Goal: Information Seeking & Learning: Learn about a topic

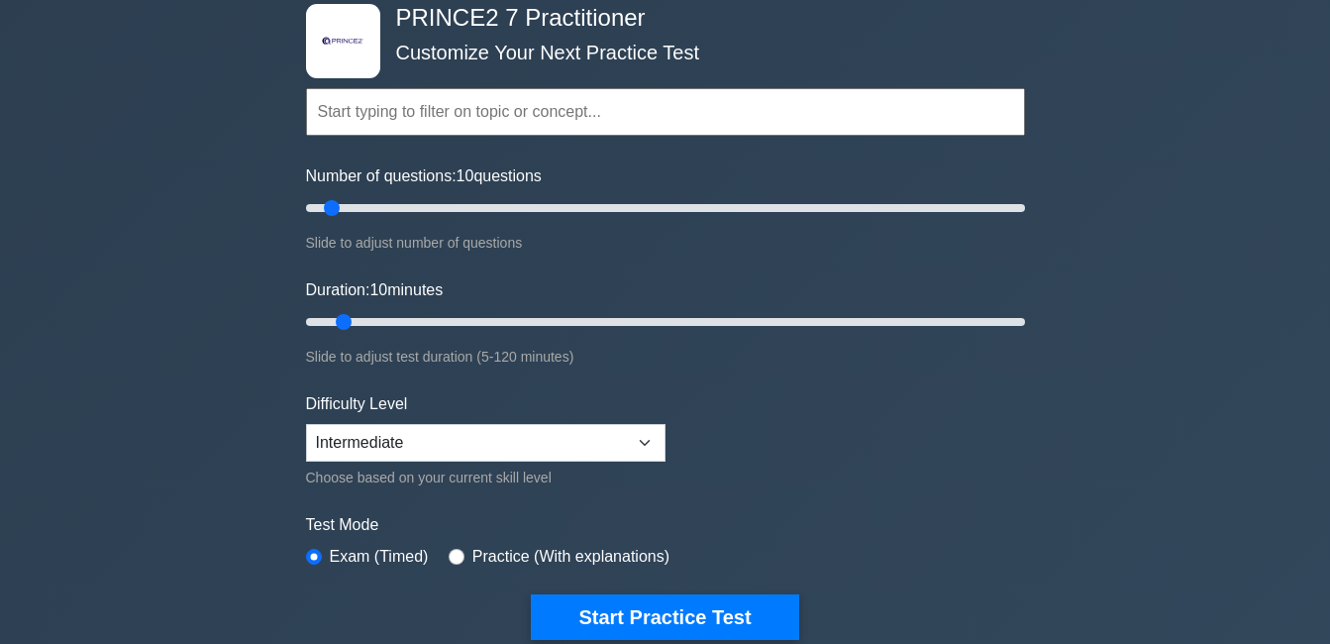
scroll to position [108, 0]
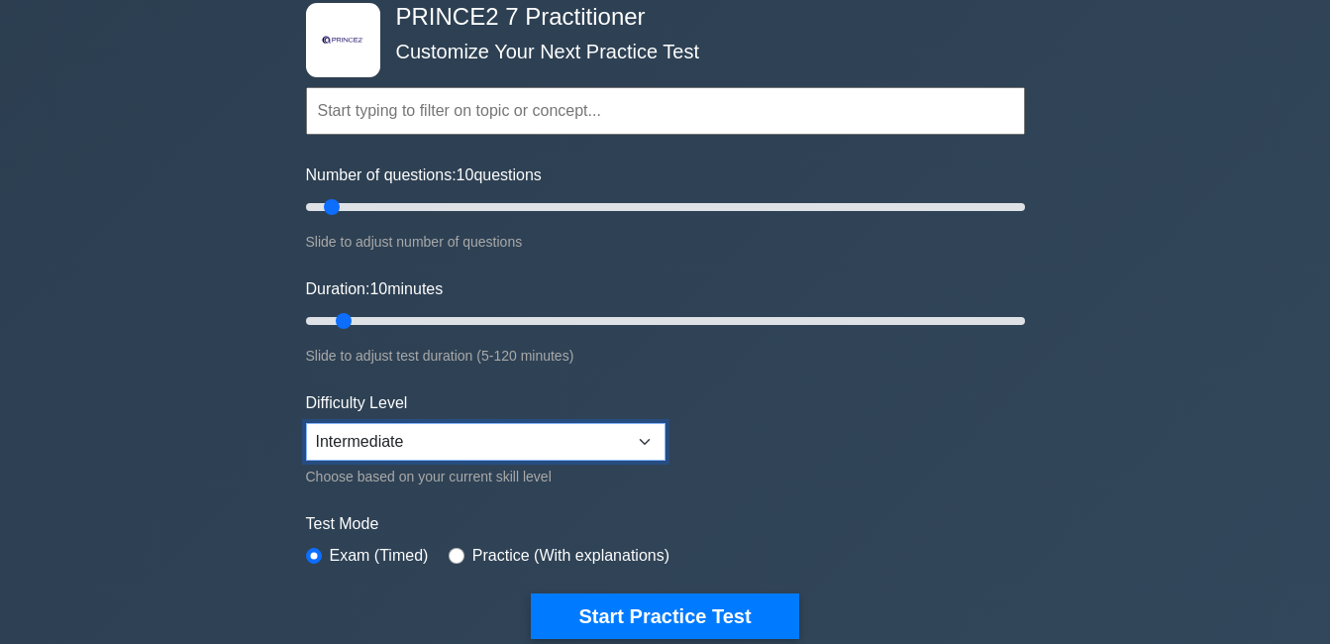
click at [428, 446] on select "Beginner Intermediate Expert" at bounding box center [486, 442] width 360 height 38
click at [306, 423] on select "Beginner Intermediate Expert" at bounding box center [486, 442] width 360 height 38
click at [476, 449] on select "Beginner Intermediate Expert" at bounding box center [486, 442] width 360 height 38
select select "intermediate"
click at [306, 423] on select "Beginner Intermediate Expert" at bounding box center [486, 442] width 360 height 38
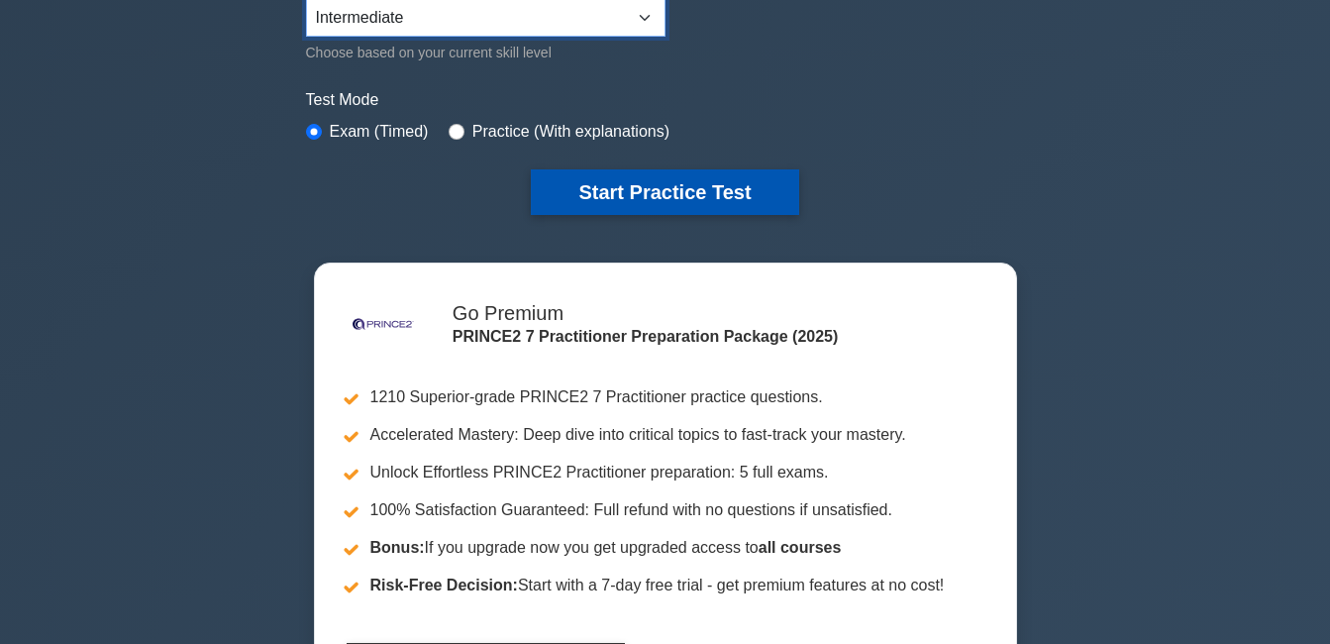
scroll to position [531, 0]
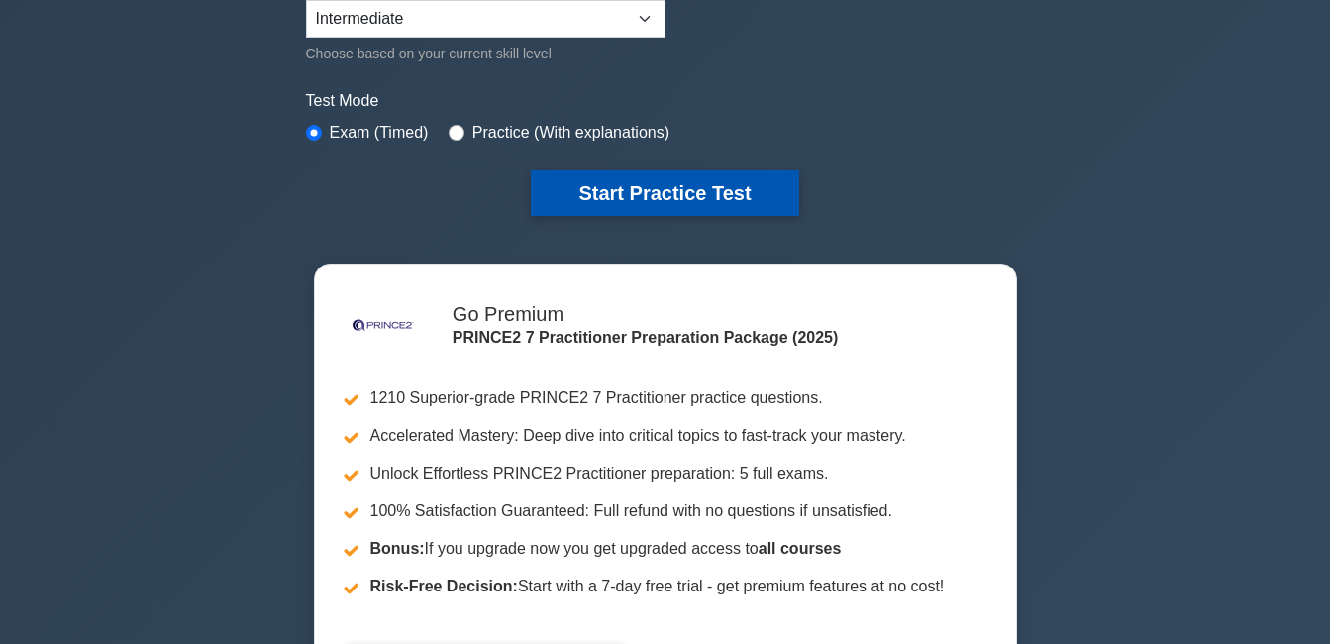
click at [689, 185] on button "Start Practice Test" at bounding box center [664, 193] width 267 height 46
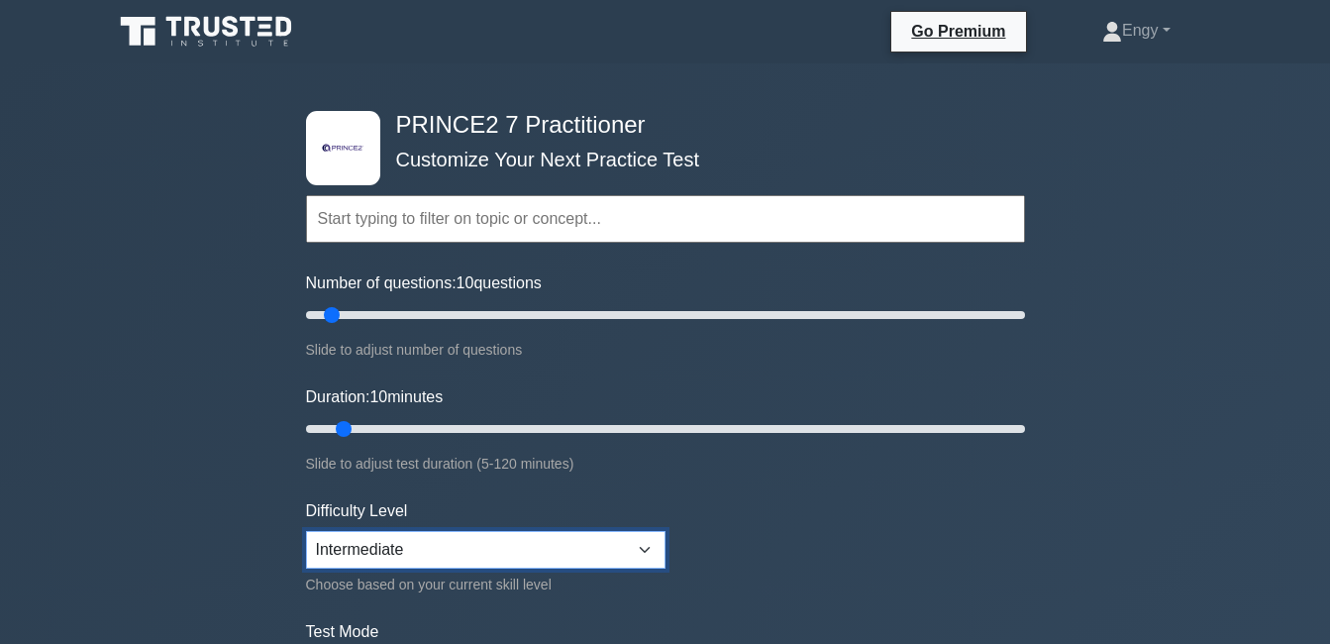
click at [403, 552] on select "Beginner Intermediate Expert" at bounding box center [486, 550] width 360 height 38
select select "beginner"
click at [306, 531] on select "Beginner Intermediate Expert" at bounding box center [486, 550] width 360 height 38
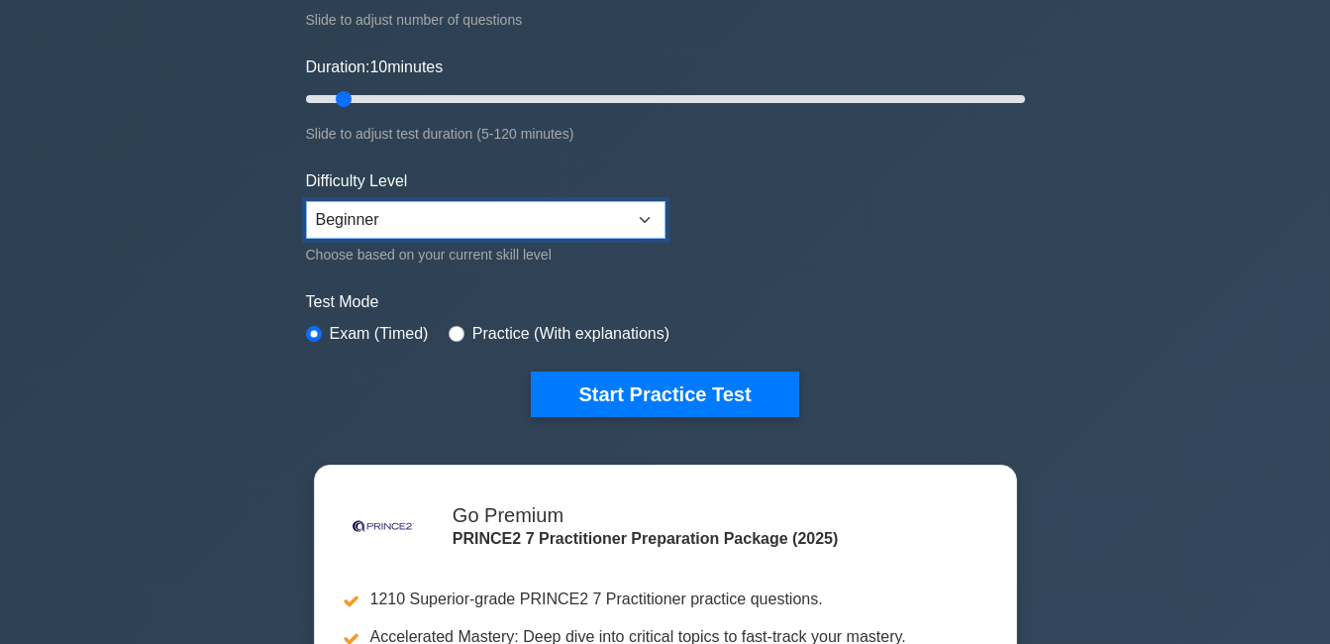
scroll to position [331, 0]
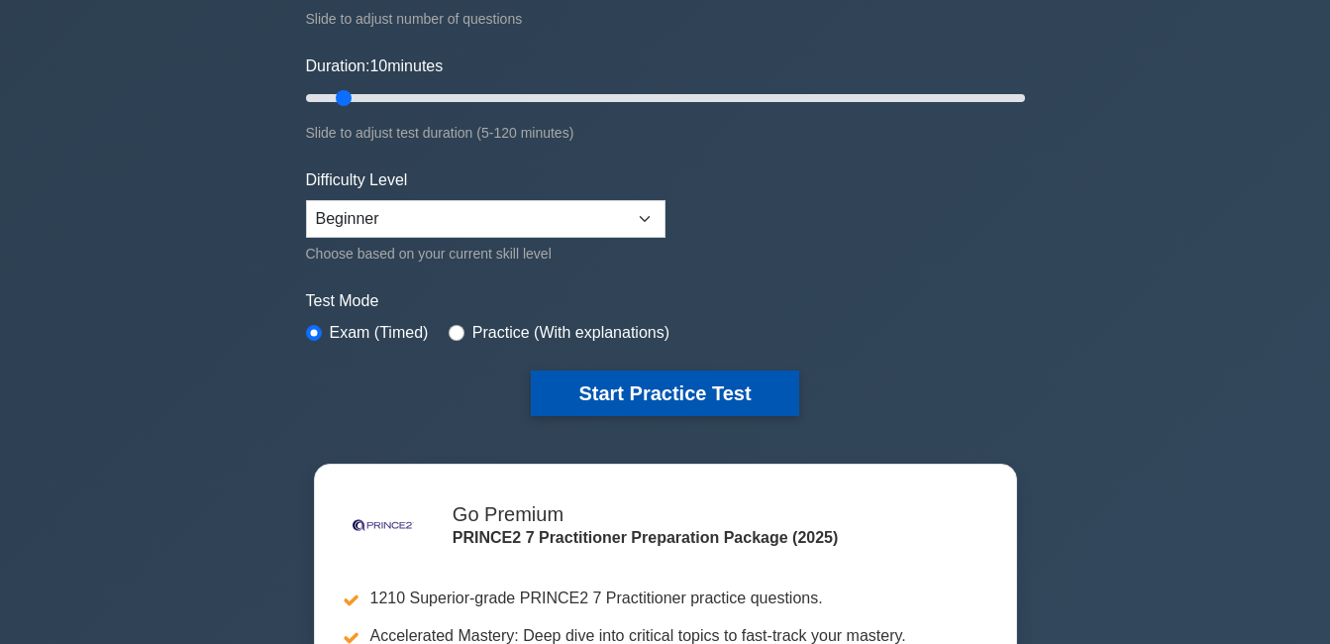
click at [652, 394] on button "Start Practice Test" at bounding box center [664, 393] width 267 height 46
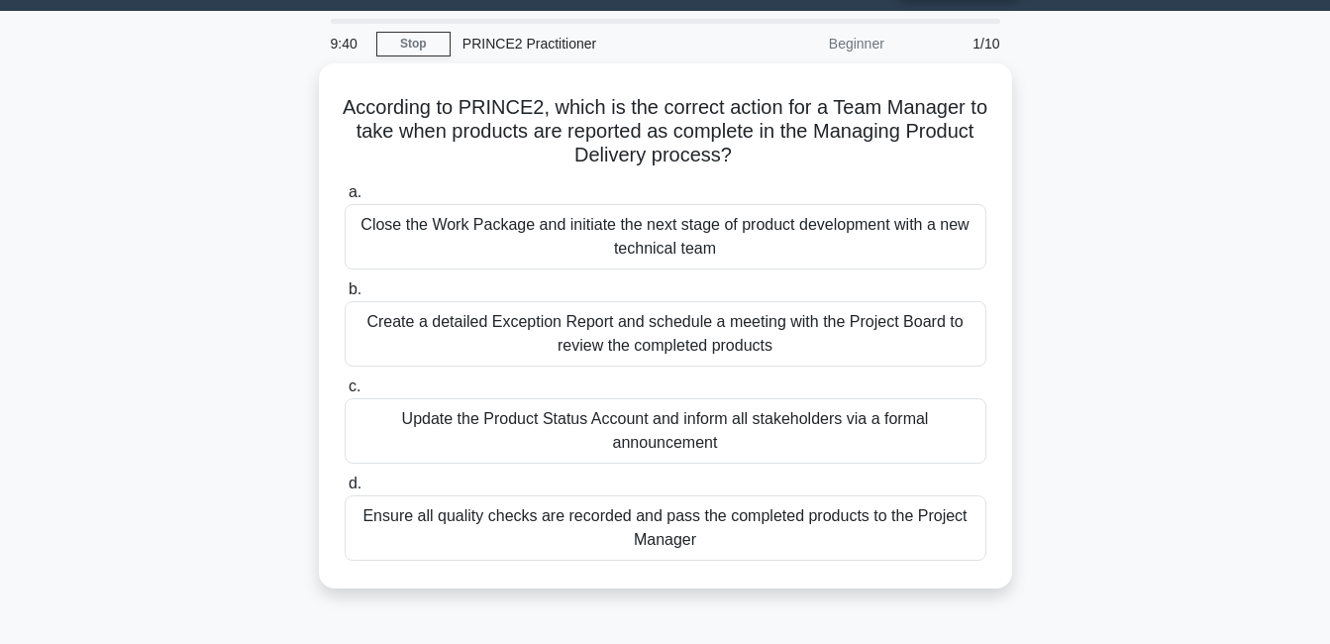
scroll to position [53, 0]
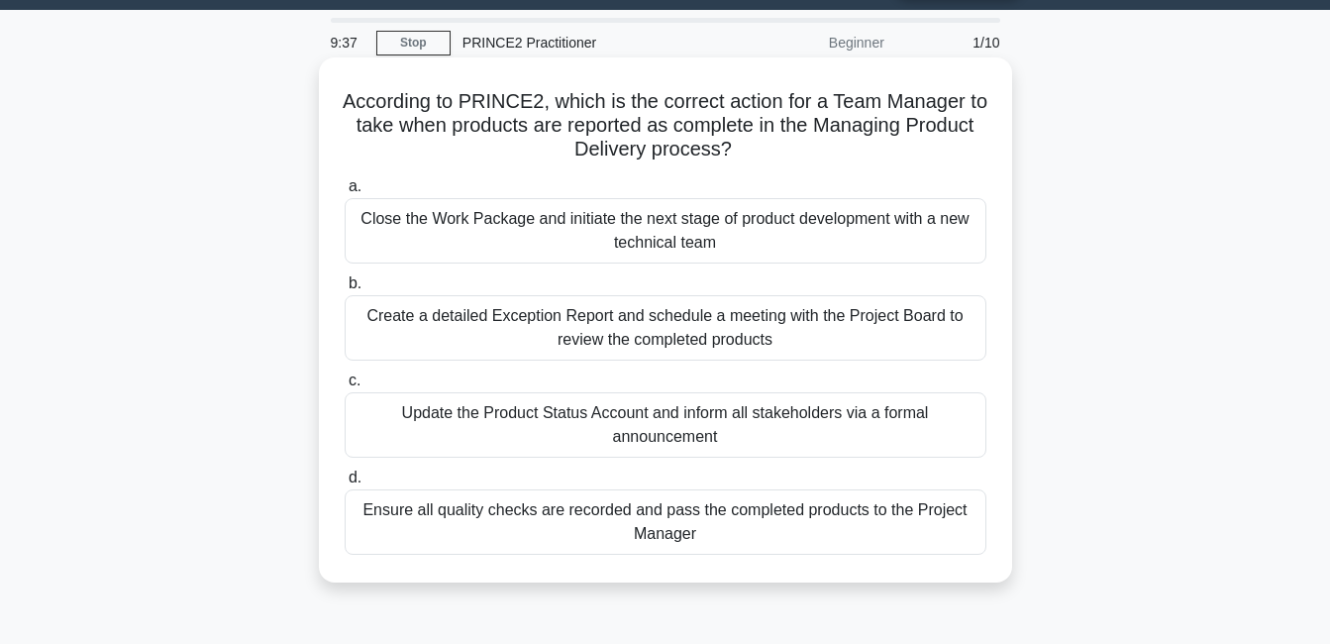
click at [641, 522] on div "Ensure all quality checks are recorded and pass the completed products to the P…" at bounding box center [666, 521] width 642 height 65
click at [345, 484] on input "d. Ensure all quality checks are recorded and pass the completed products to th…" at bounding box center [345, 477] width 0 height 13
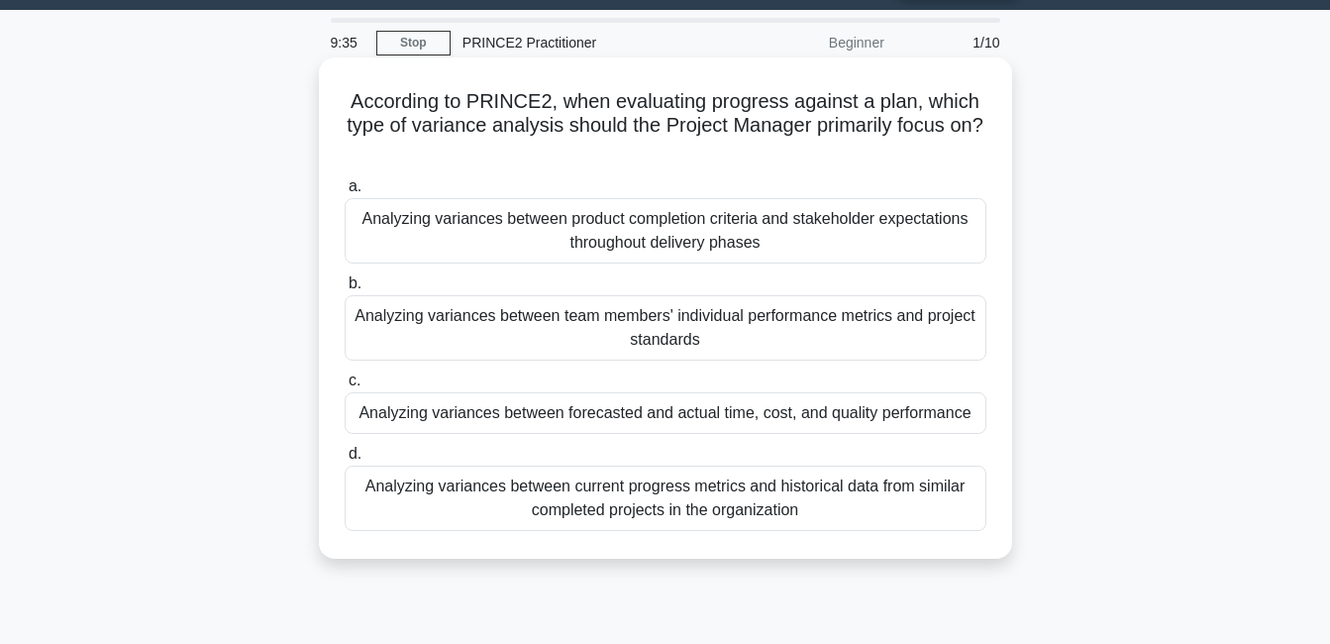
scroll to position [0, 0]
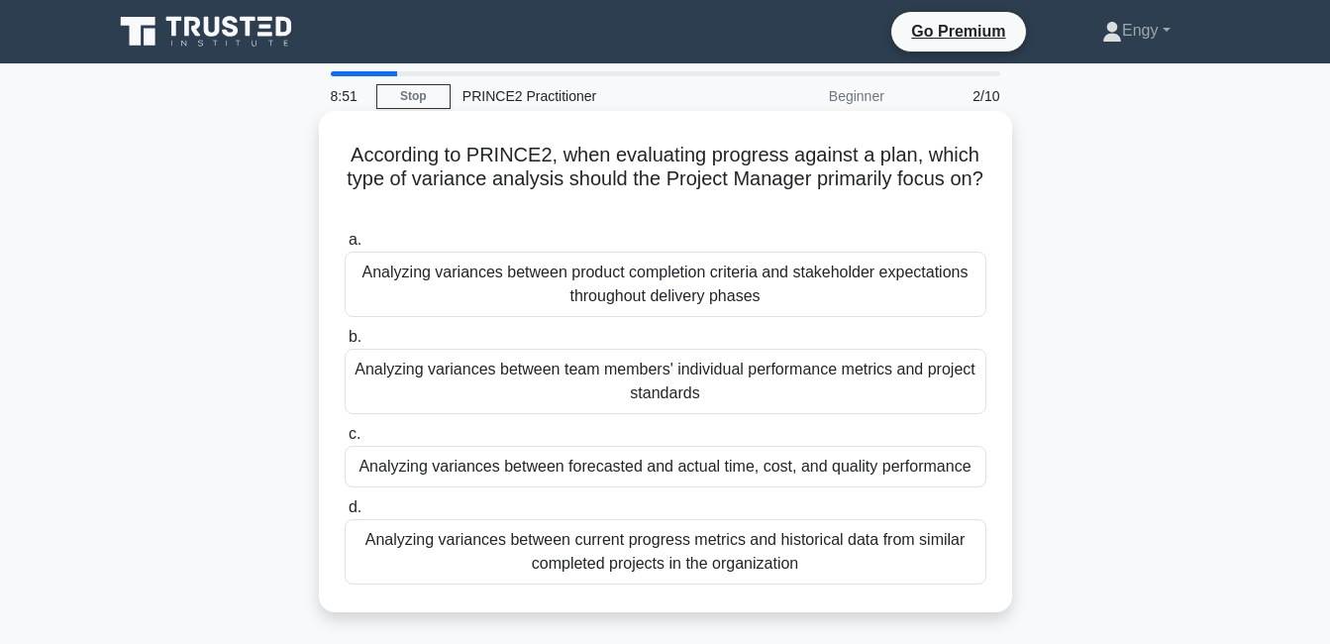
click at [737, 294] on div "Analyzing variances between product completion criteria and stakeholder expecta…" at bounding box center [666, 284] width 642 height 65
click at [345, 247] on input "a. Analyzing variances between product completion criteria and stakeholder expe…" at bounding box center [345, 240] width 0 height 13
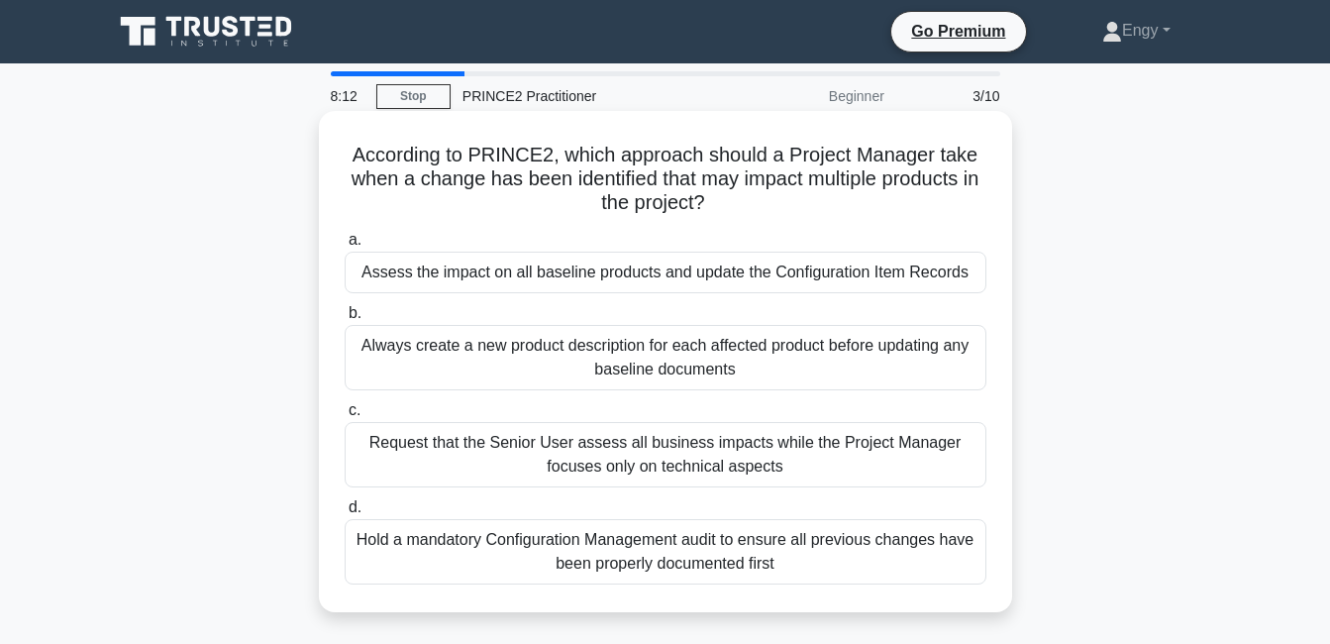
click at [718, 274] on div "Assess the impact on all baseline products and update the Configuration Item Re…" at bounding box center [666, 273] width 642 height 42
click at [345, 247] on input "a. Assess the impact on all baseline products and update the Configuration Item…" at bounding box center [345, 240] width 0 height 13
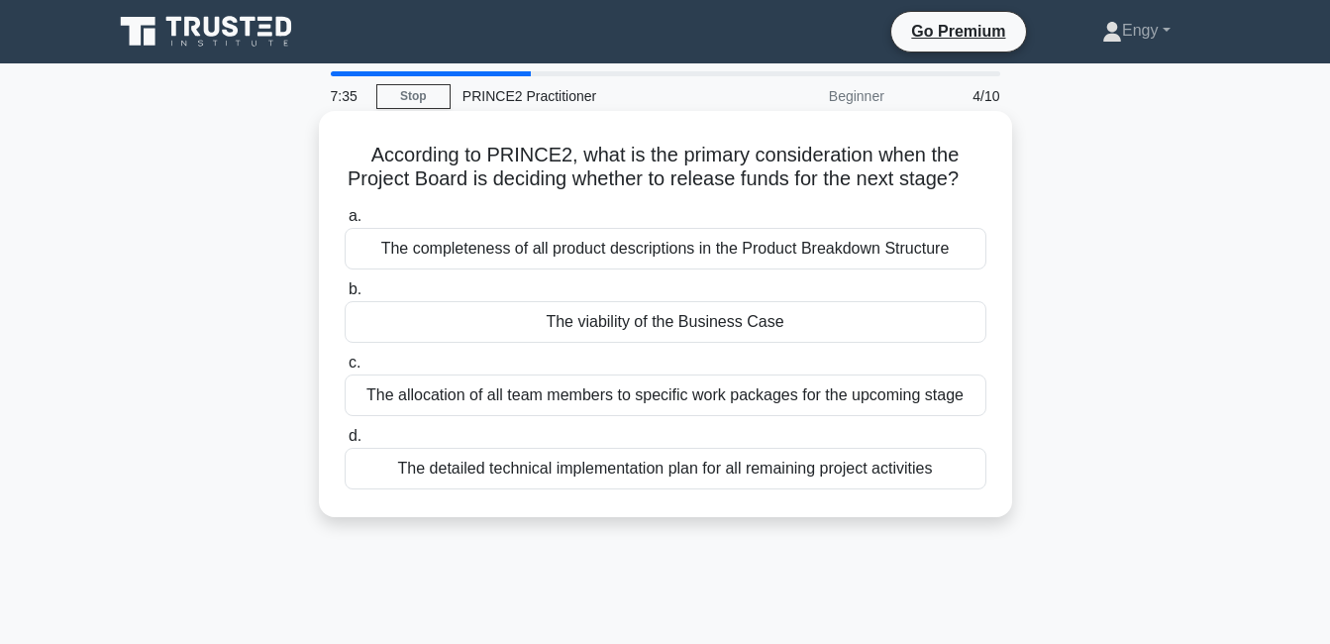
click at [716, 343] on div "The viability of the Business Case" at bounding box center [666, 322] width 642 height 42
click at [345, 296] on input "b. The viability of the Business Case" at bounding box center [345, 289] width 0 height 13
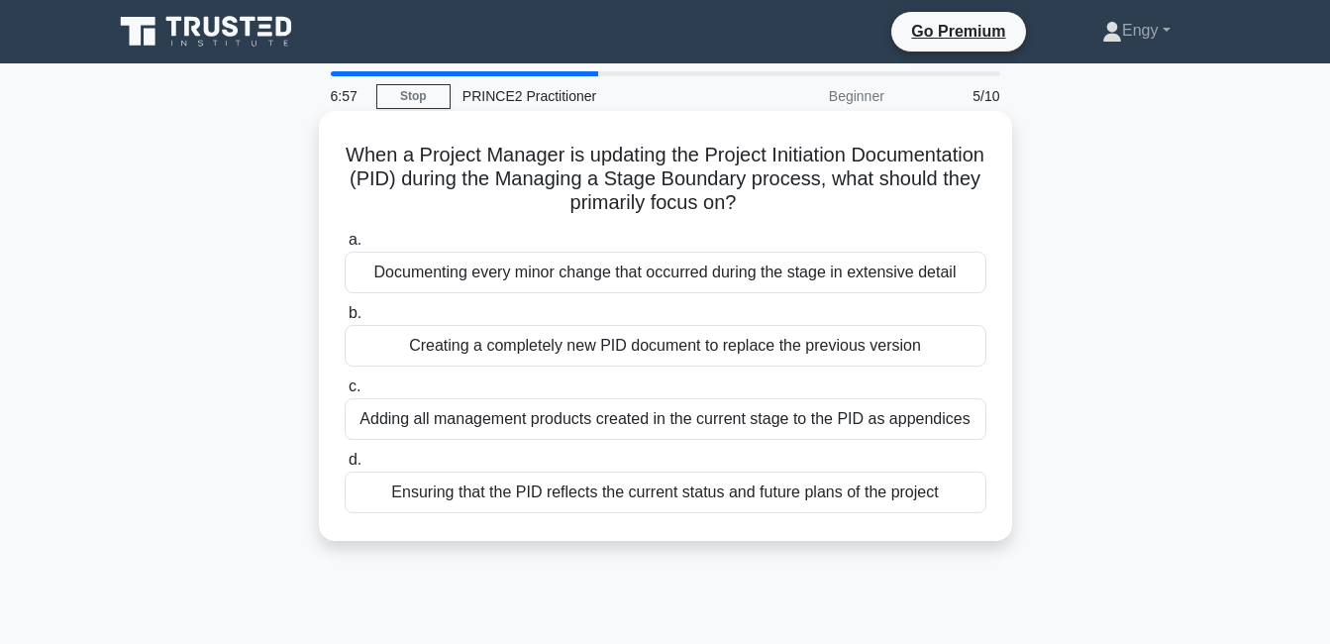
click at [521, 485] on div "Ensuring that the PID reflects the current status and future plans of the proje…" at bounding box center [666, 492] width 642 height 42
click at [345, 467] on input "d. Ensuring that the PID reflects the current status and future plans of the pr…" at bounding box center [345, 460] width 0 height 13
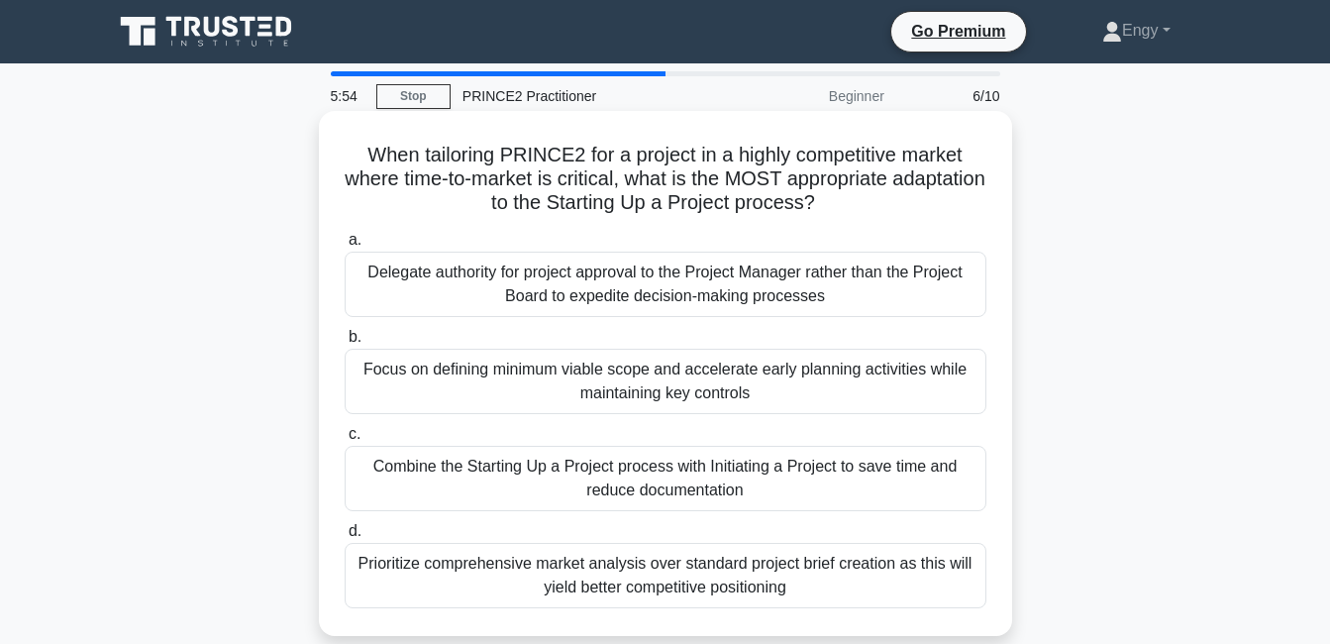
click at [565, 384] on div "Focus on defining minimum viable scope and accelerate early planning activities…" at bounding box center [666, 381] width 642 height 65
click at [345, 344] on input "b. Focus on defining minimum viable scope and accelerate early planning activit…" at bounding box center [345, 337] width 0 height 13
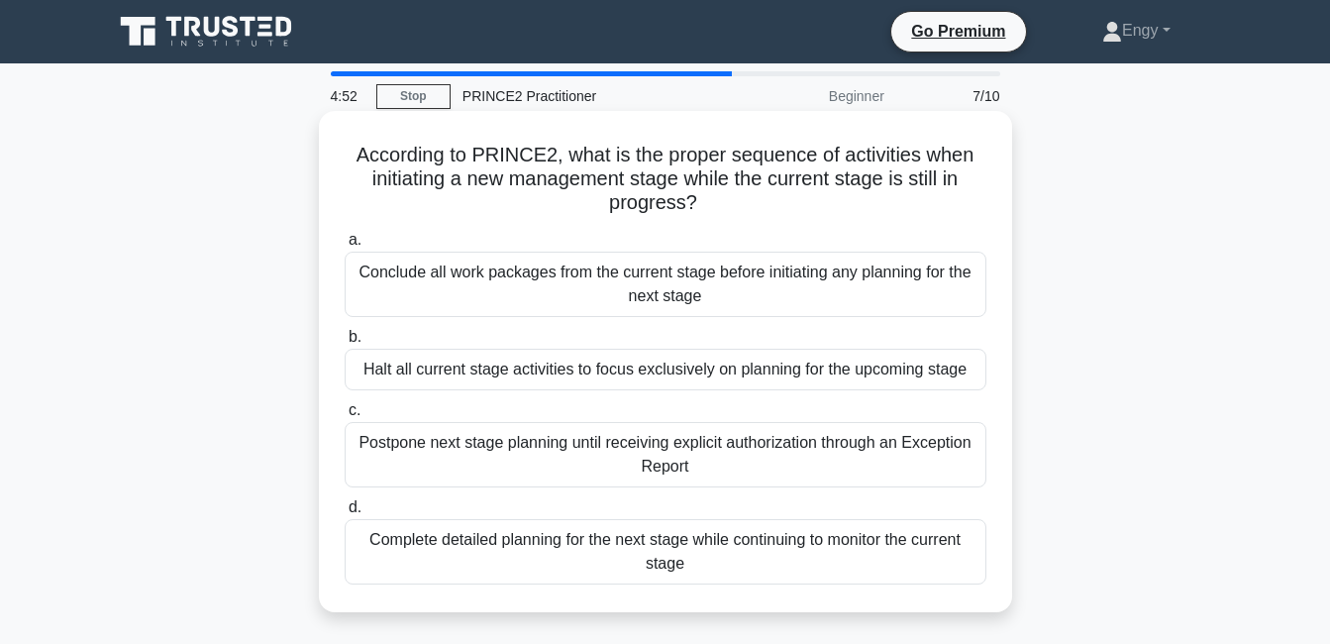
click at [571, 269] on div "Conclude all work packages from the current stage before initiating any plannin…" at bounding box center [666, 284] width 642 height 65
click at [345, 247] on input "a. Conclude all work packages from the current stage before initiating any plan…" at bounding box center [345, 240] width 0 height 13
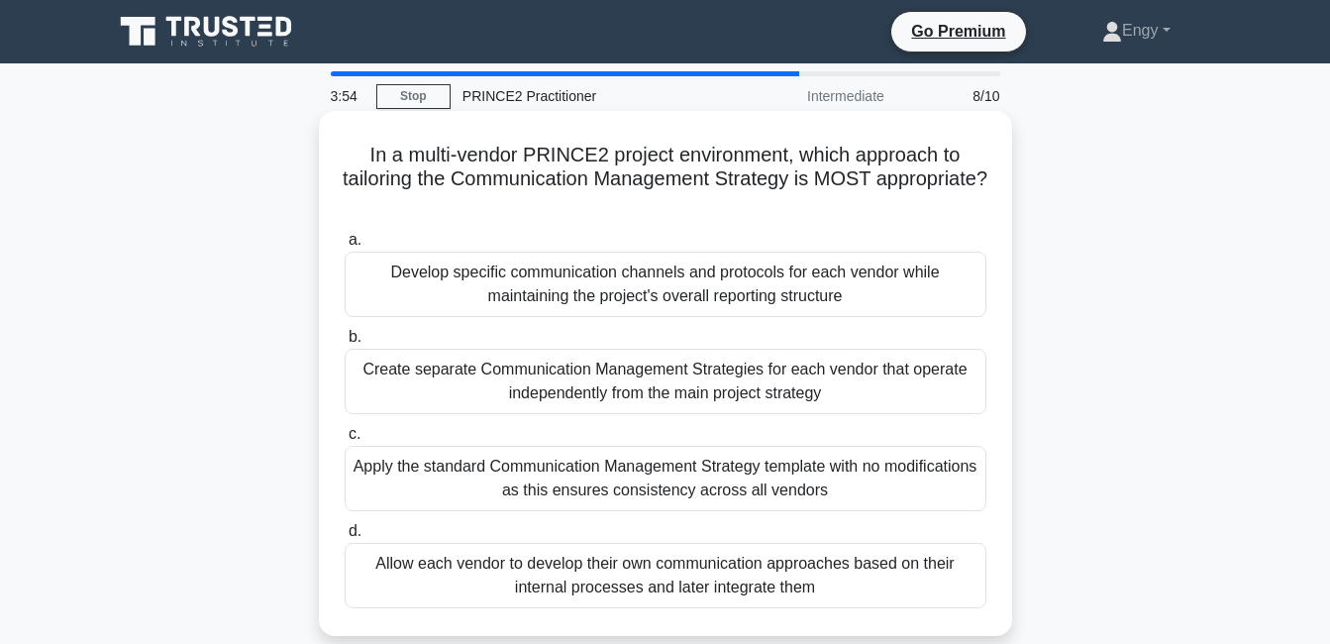
click at [602, 372] on div "Create separate Communication Management Strategies for each vendor that operat…" at bounding box center [666, 381] width 642 height 65
click at [345, 344] on input "b. Create separate Communication Management Strategies for each vendor that ope…" at bounding box center [345, 337] width 0 height 13
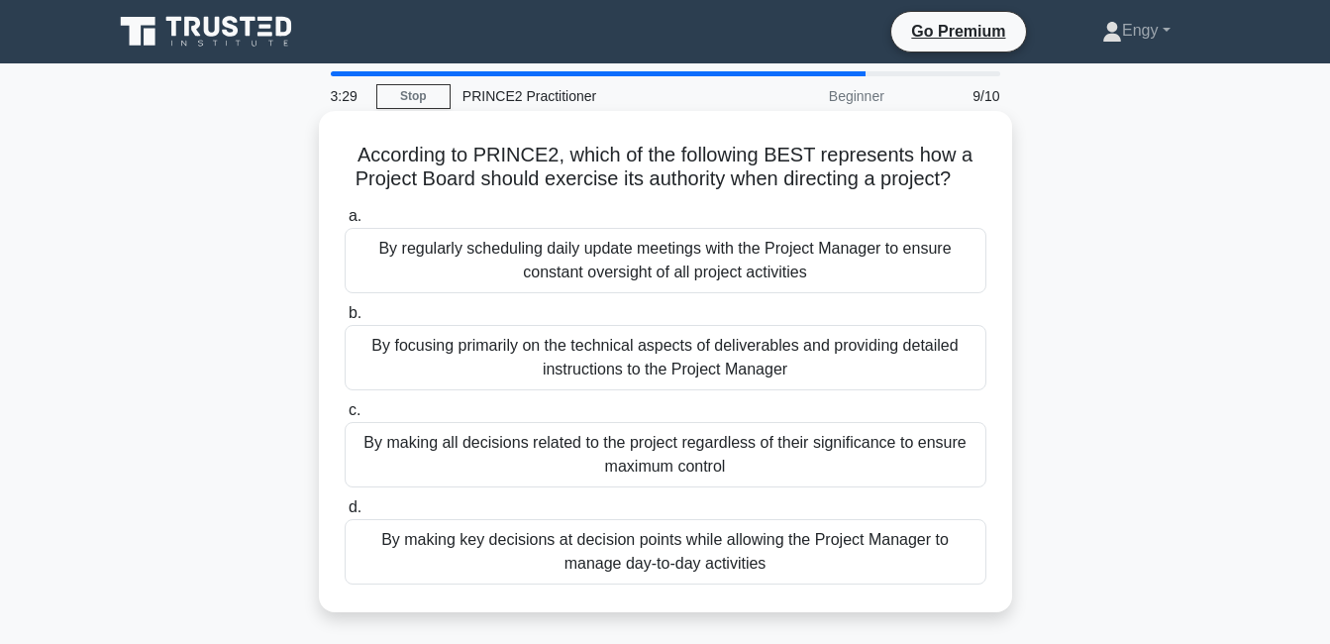
click at [708, 548] on div "By making key decisions at decision points while allowing the Project Manager t…" at bounding box center [666, 551] width 642 height 65
click at [345, 514] on input "d. By making key decisions at decision points while allowing the Project Manage…" at bounding box center [345, 507] width 0 height 13
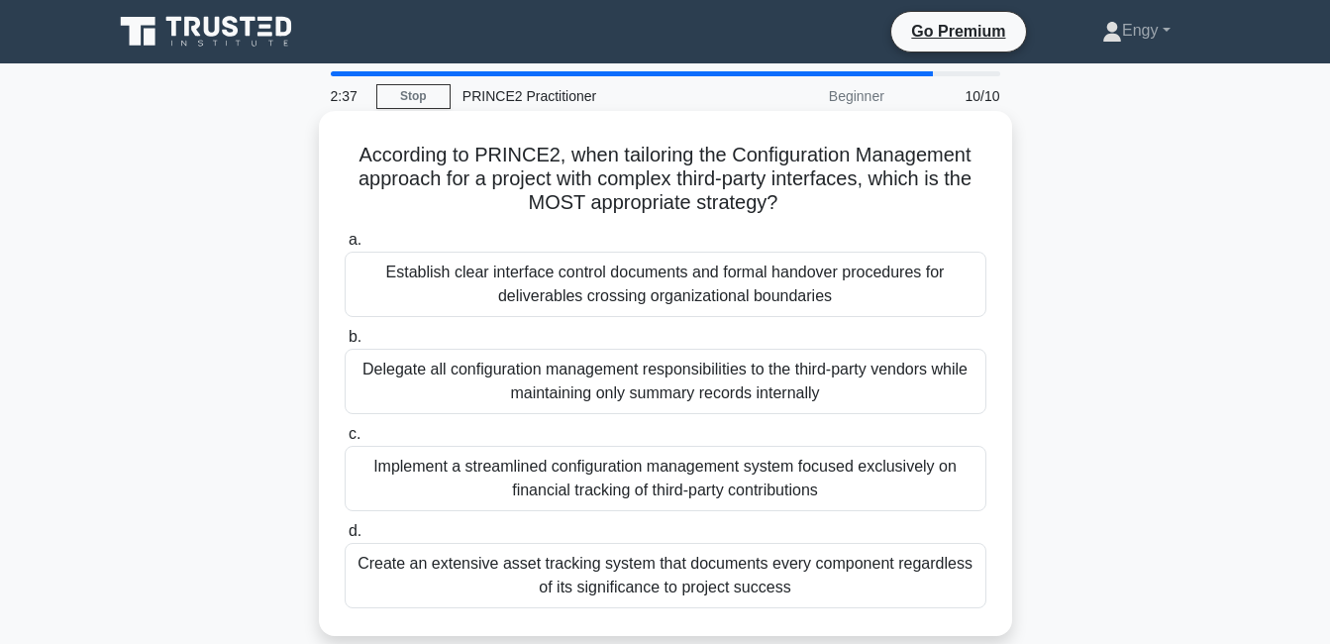
click at [735, 282] on div "Establish clear interface control documents and formal handover procedures for …" at bounding box center [666, 284] width 642 height 65
click at [345, 247] on input "a. Establish clear interface control documents and formal handover procedures f…" at bounding box center [345, 240] width 0 height 13
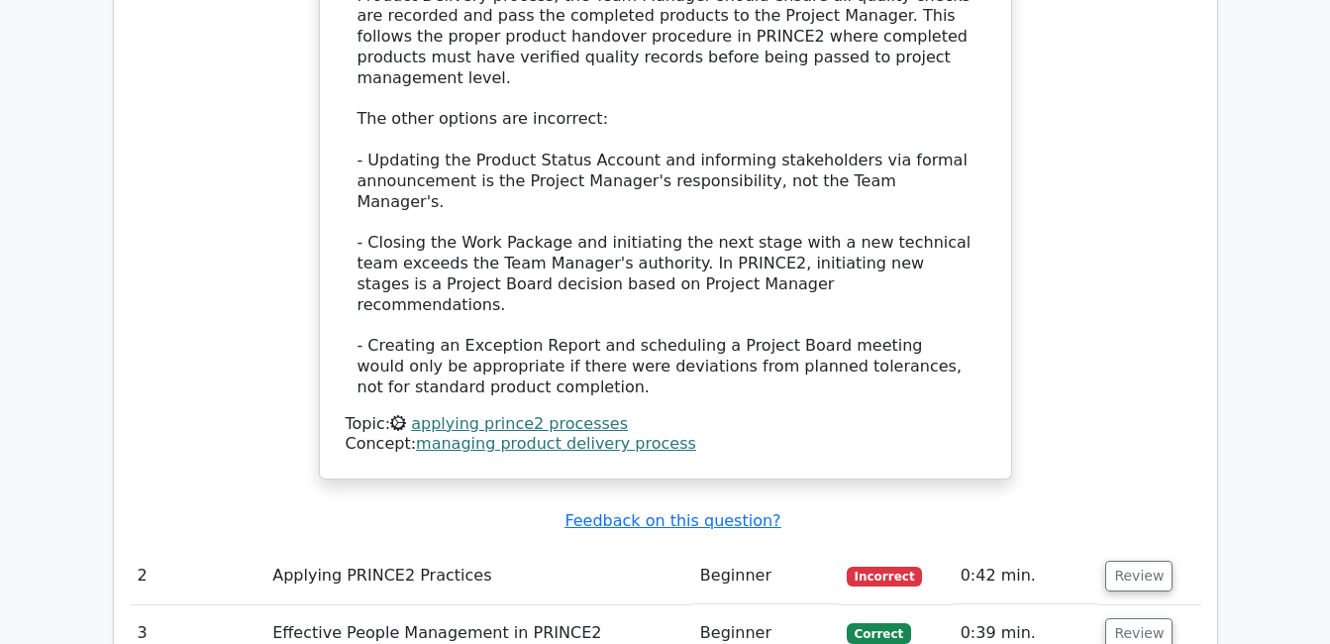
scroll to position [2191, 0]
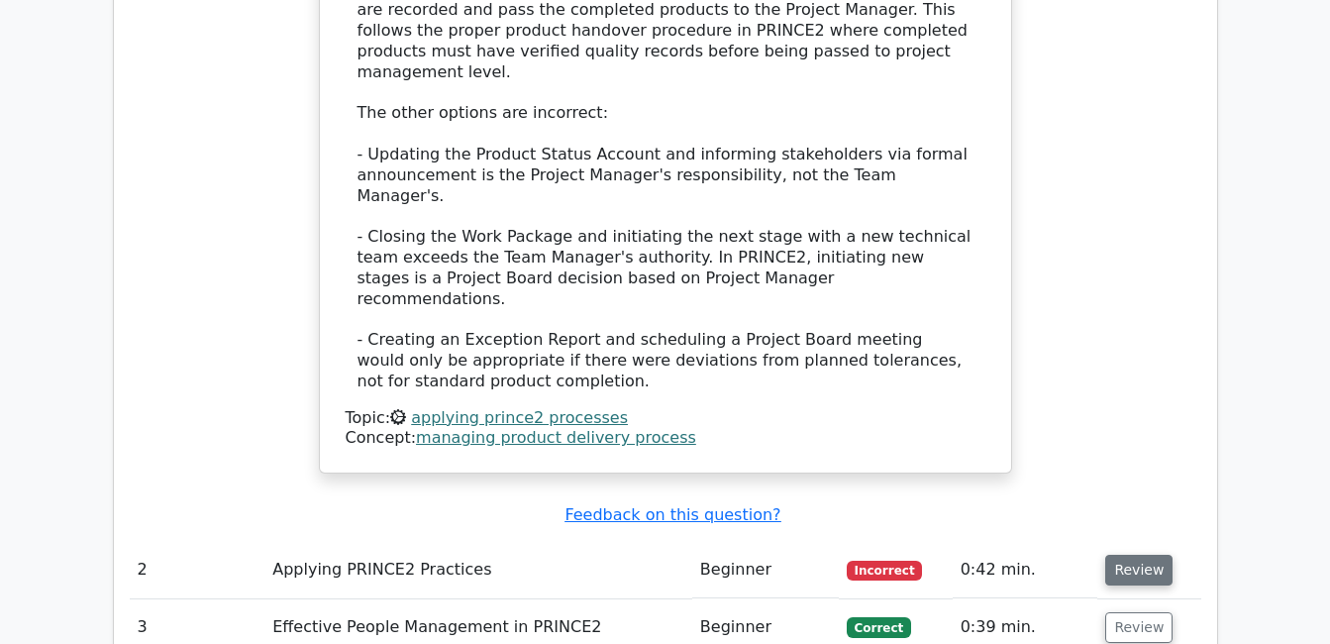
click at [1134, 555] on button "Review" at bounding box center [1138, 570] width 67 height 31
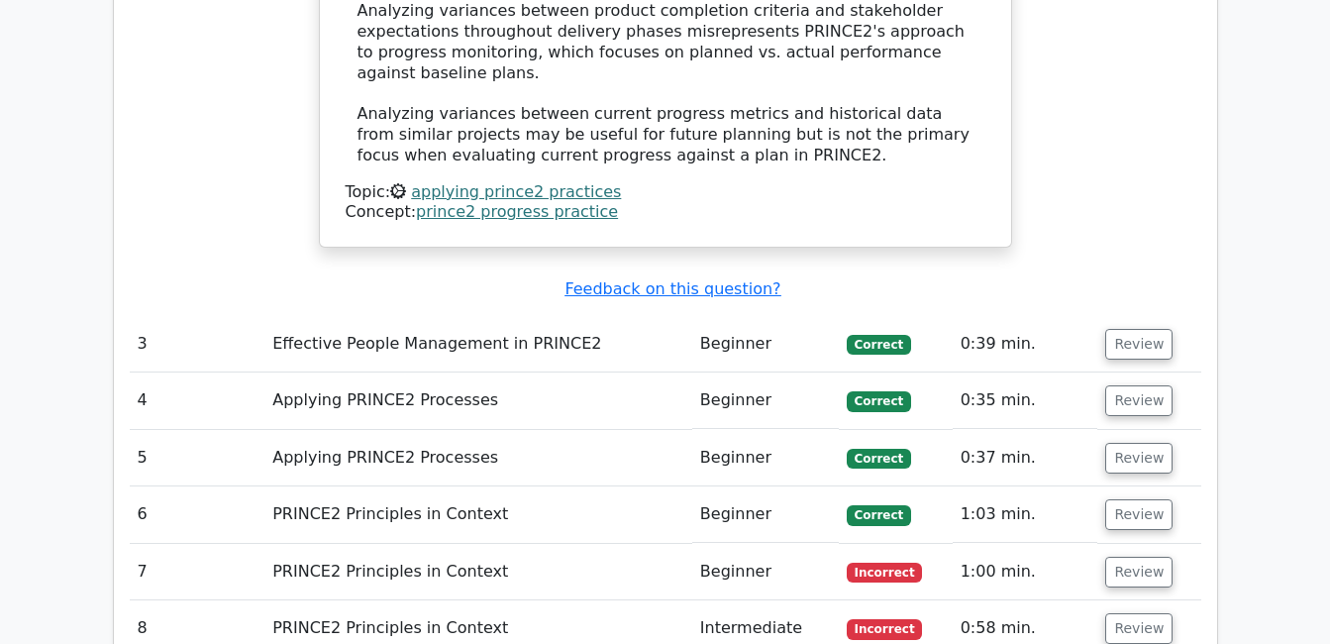
scroll to position [3677, 0]
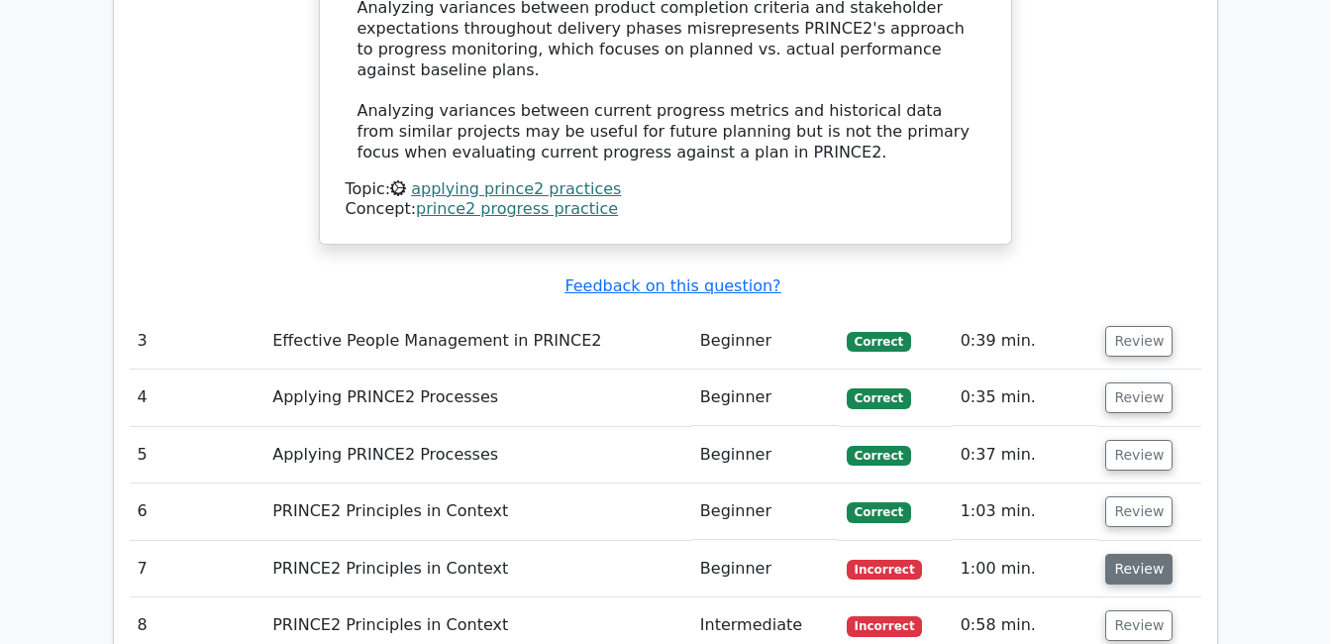
click at [1121, 554] on button "Review" at bounding box center [1138, 569] width 67 height 31
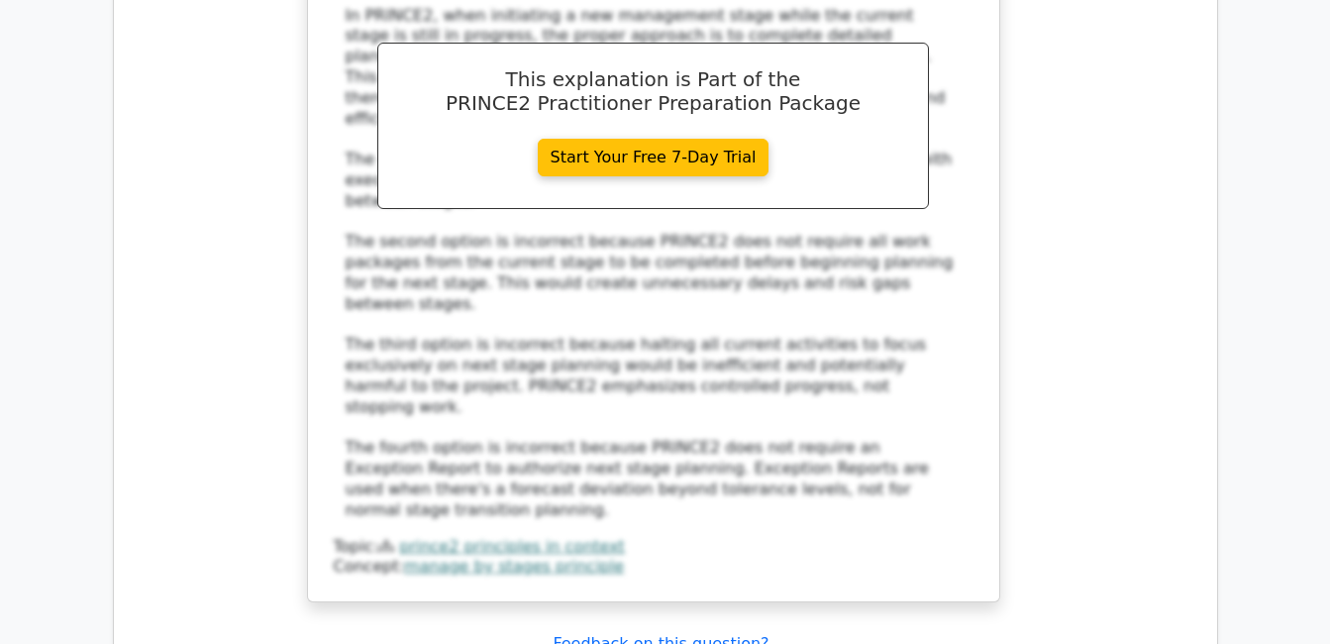
scroll to position [4805, 0]
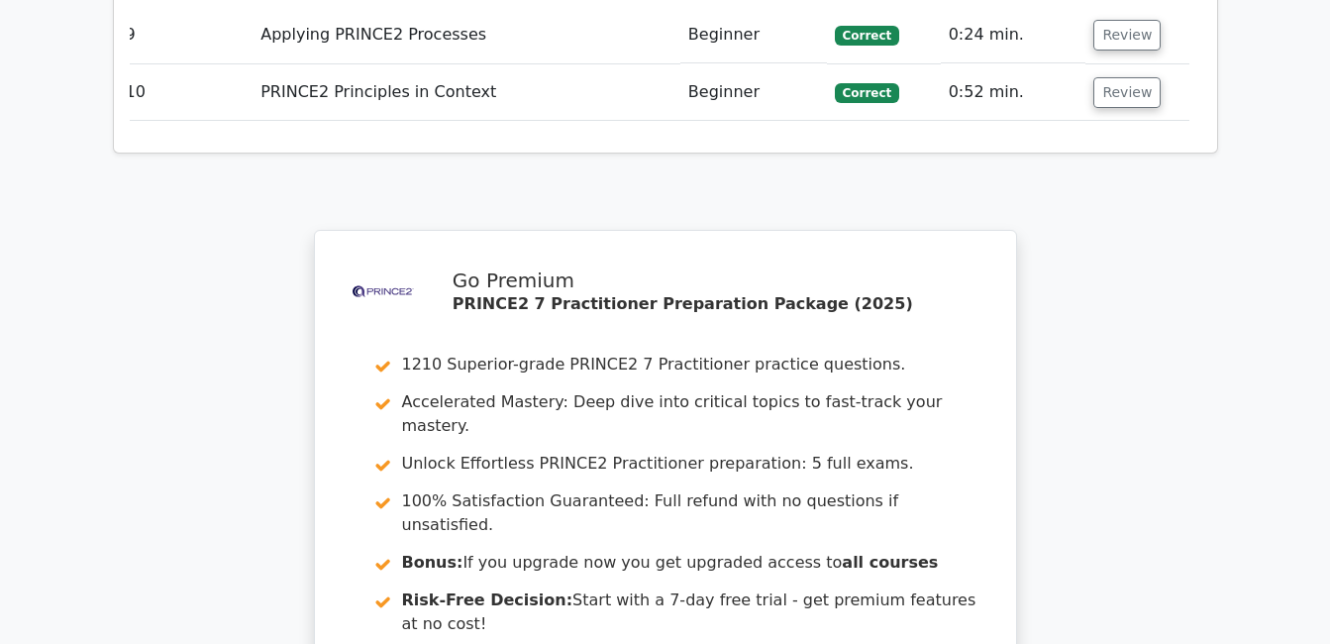
scroll to position [6787, 0]
